Goal: Task Accomplishment & Management: Use online tool/utility

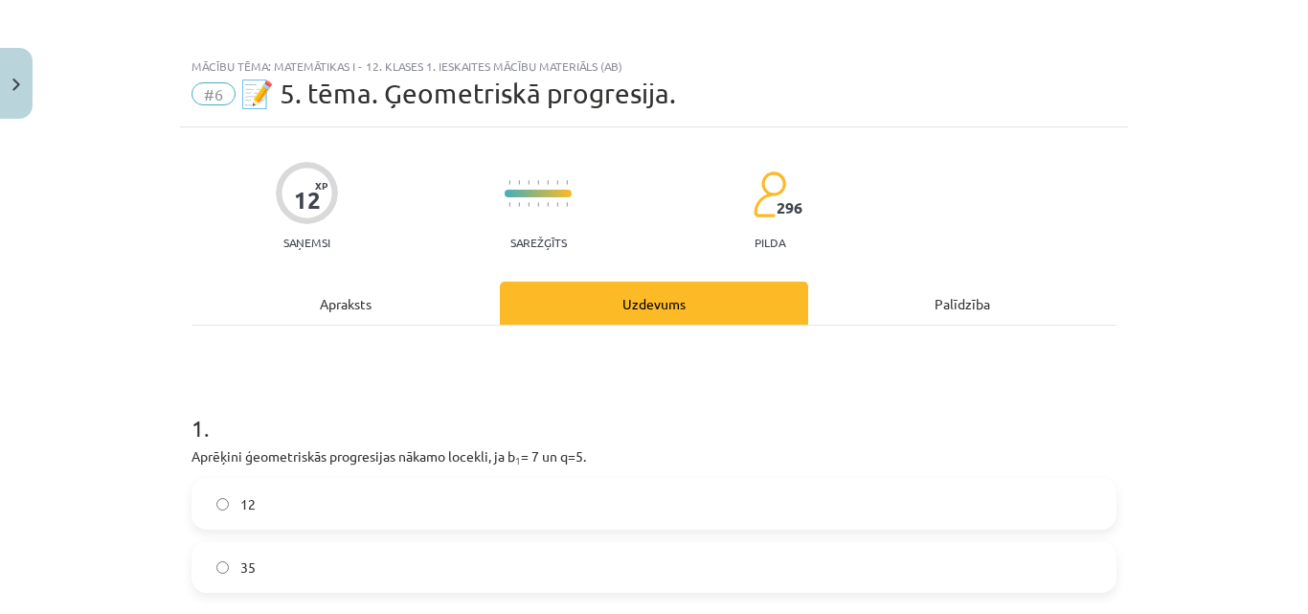
scroll to position [929, 0]
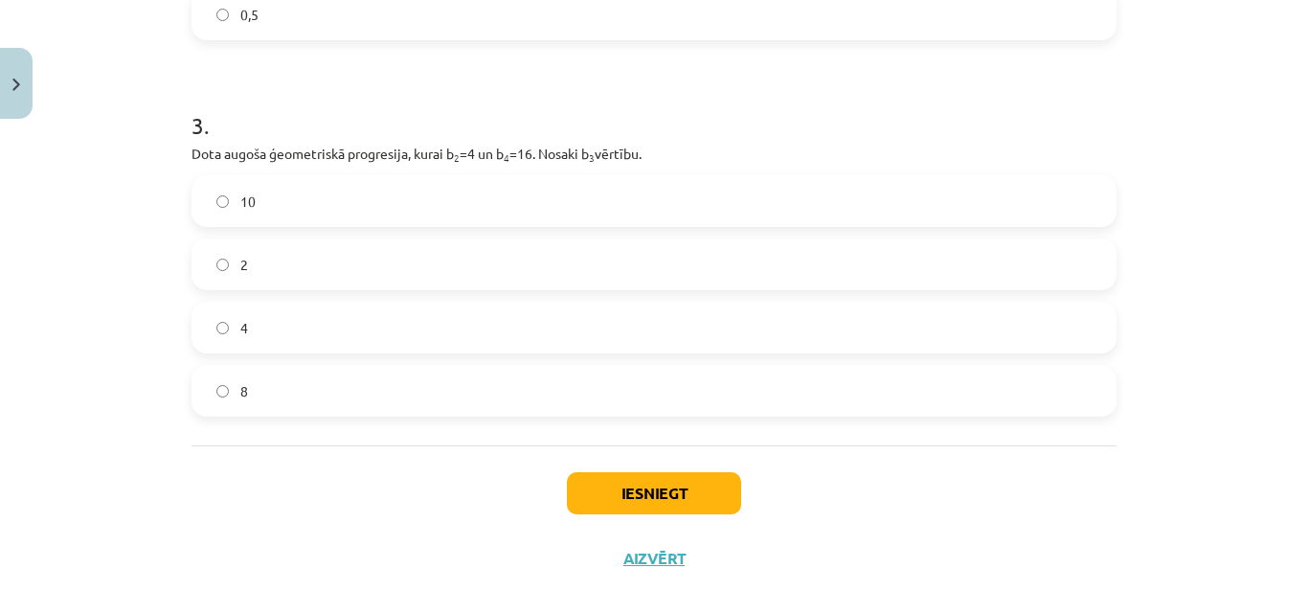
click at [222, 200] on label "10" at bounding box center [653, 201] width 921 height 48
click at [617, 489] on button "Iesniegt" at bounding box center [654, 493] width 174 height 42
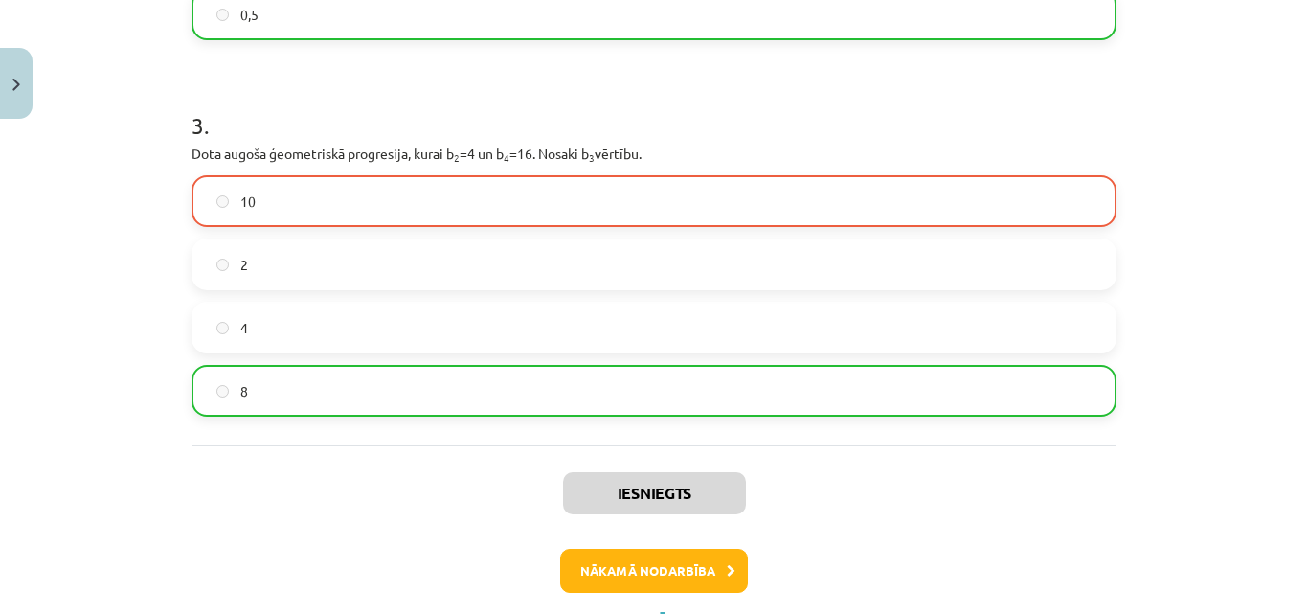
click at [925, 397] on label "8" at bounding box center [653, 391] width 921 height 48
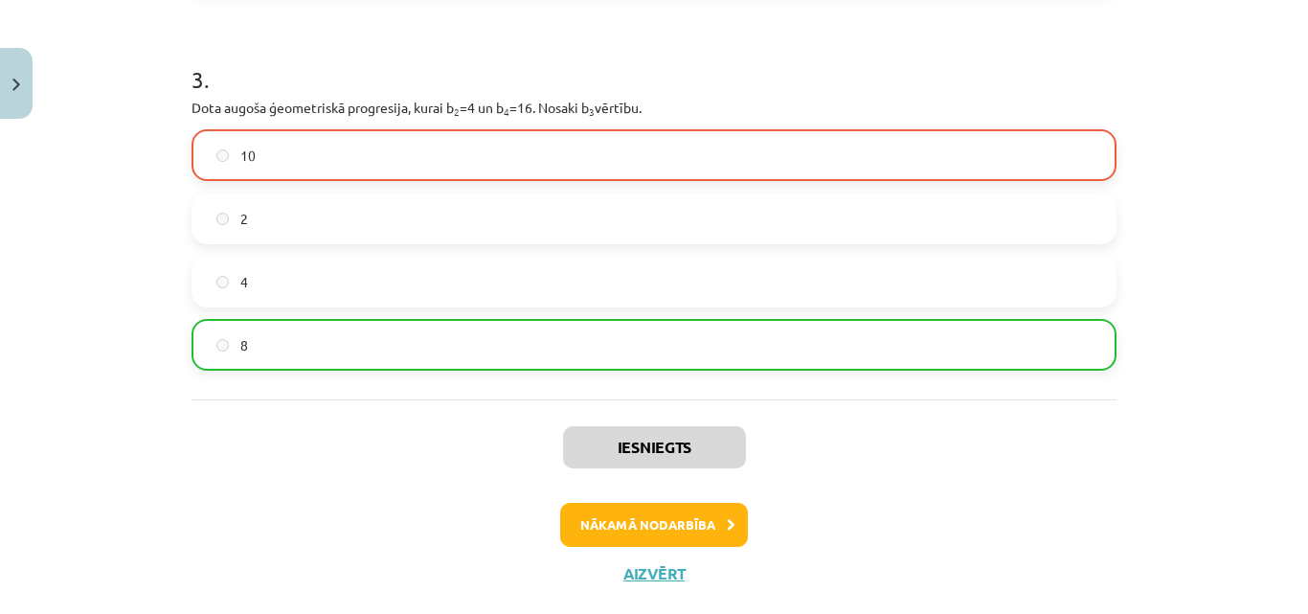
scroll to position [1005, 0]
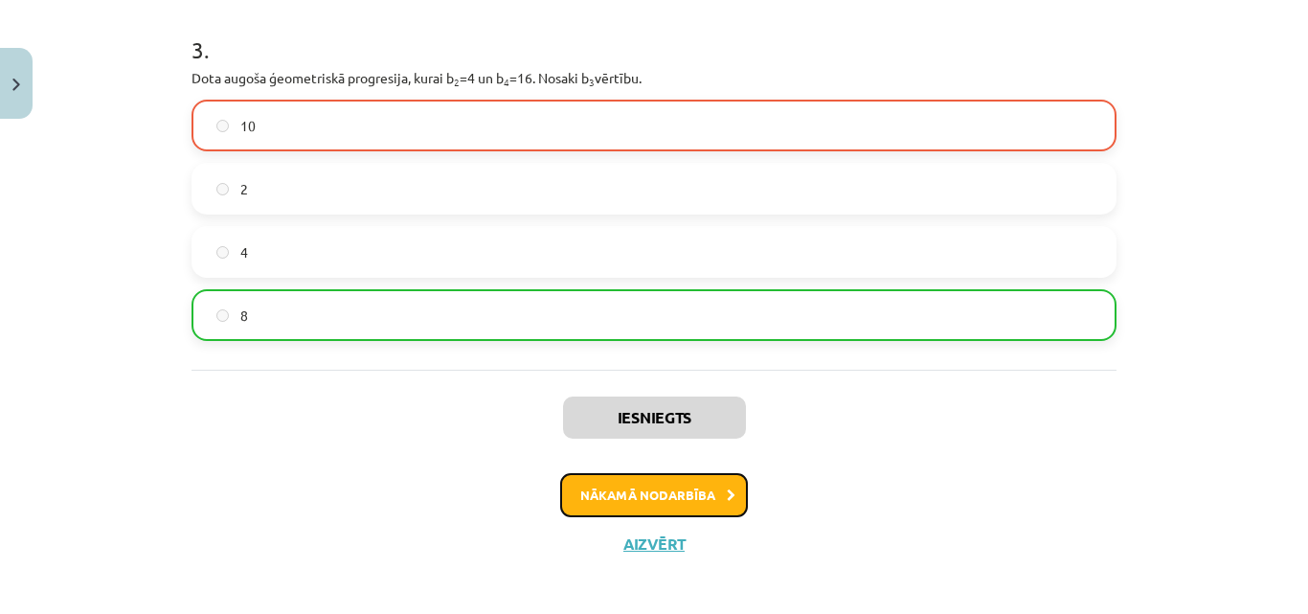
click at [701, 506] on button "Nākamā nodarbība" at bounding box center [654, 495] width 188 height 44
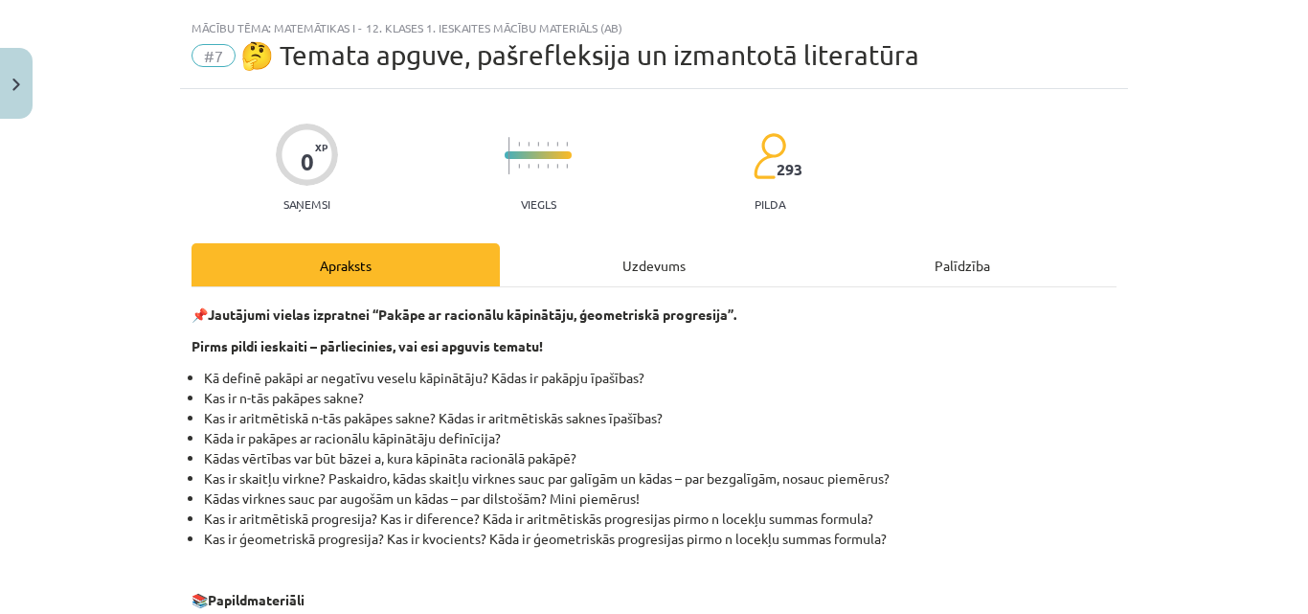
scroll to position [35, 0]
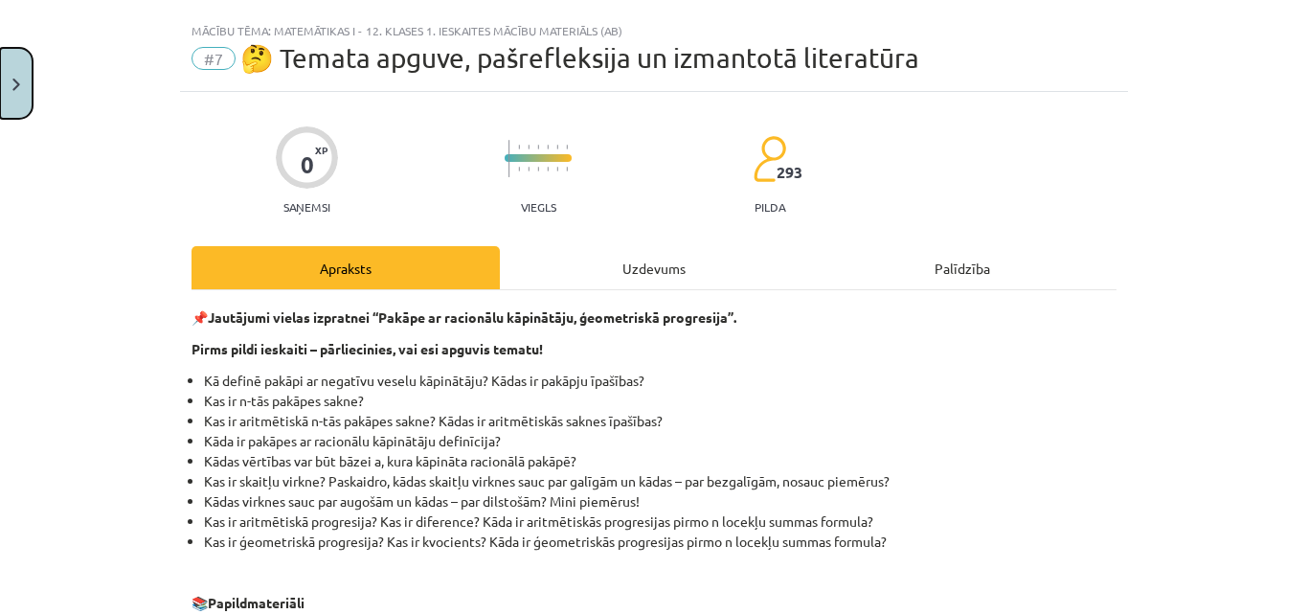
click at [20, 95] on button "Close" at bounding box center [16, 83] width 33 height 71
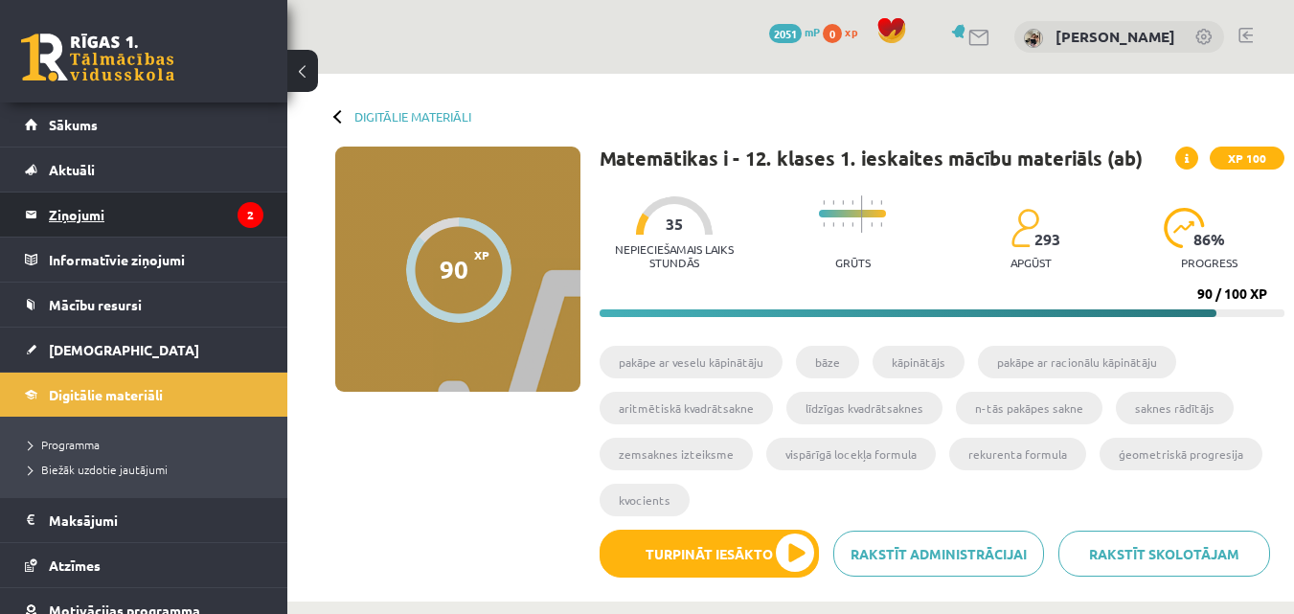
click at [169, 200] on legend "Ziņojumi 2" at bounding box center [156, 214] width 215 height 44
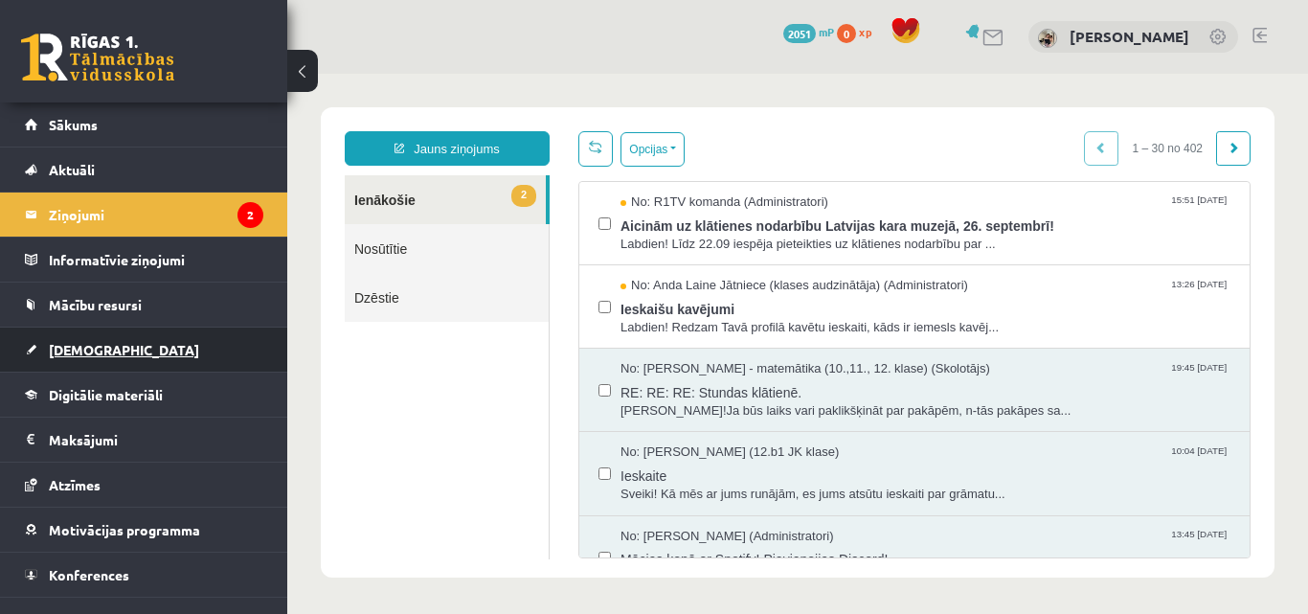
click at [92, 349] on span "[DEMOGRAPHIC_DATA]" at bounding box center [124, 349] width 150 height 17
